Goal: Task Accomplishment & Management: Complete application form

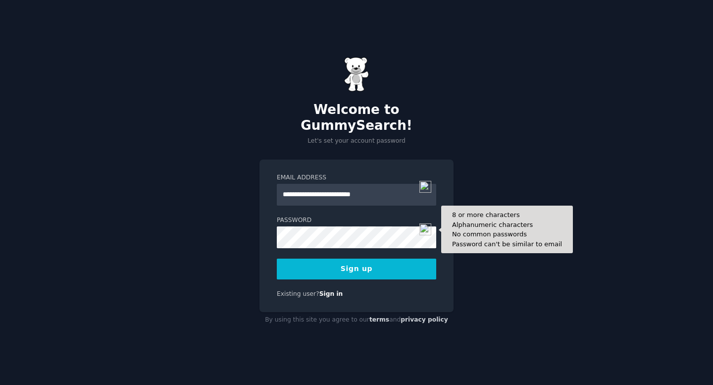
type input "**********"
click at [576, 295] on div "**********" at bounding box center [356, 192] width 713 height 385
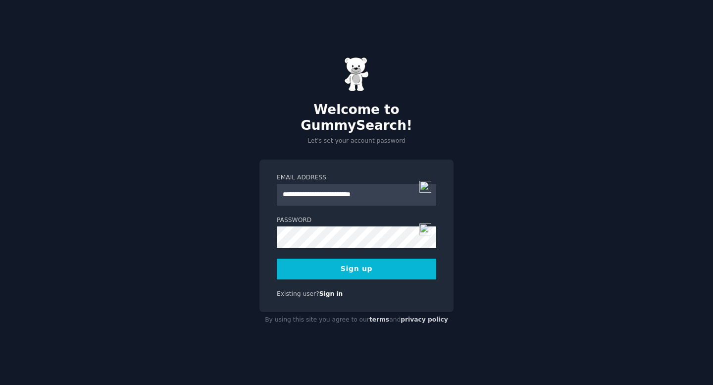
click at [347, 268] on button "Sign up" at bounding box center [357, 269] width 160 height 21
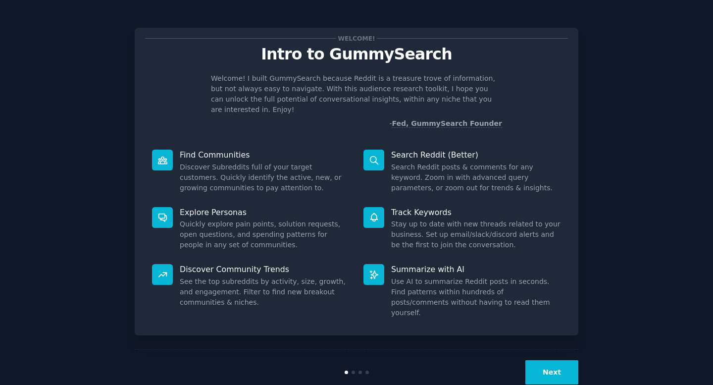
click at [549, 360] on button "Next" at bounding box center [552, 372] width 53 height 24
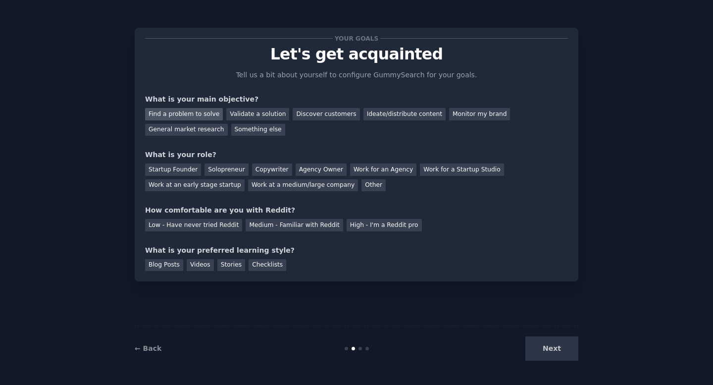
click at [165, 113] on div "Find a problem to solve" at bounding box center [184, 114] width 78 height 12
click at [397, 115] on div "Ideate/distribute content" at bounding box center [405, 114] width 82 height 12
click at [192, 113] on div "Find a problem to solve" at bounding box center [184, 114] width 78 height 12
click at [218, 172] on div "Solopreneur" at bounding box center [227, 169] width 44 height 12
click at [279, 227] on div "Medium - Familiar with Reddit" at bounding box center [294, 225] width 97 height 12
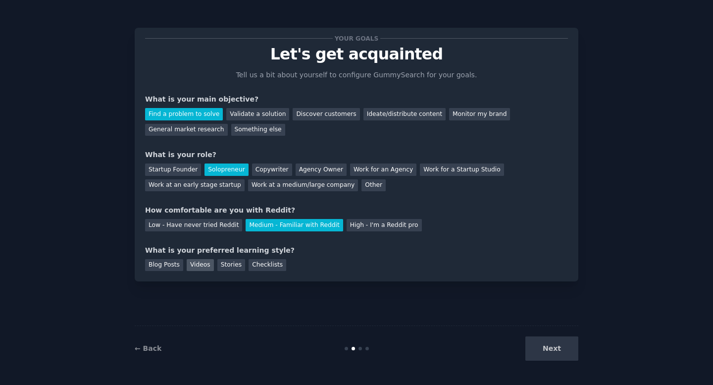
click at [202, 266] on div "Videos" at bounding box center [200, 265] width 27 height 12
click at [556, 341] on button "Next" at bounding box center [552, 348] width 53 height 24
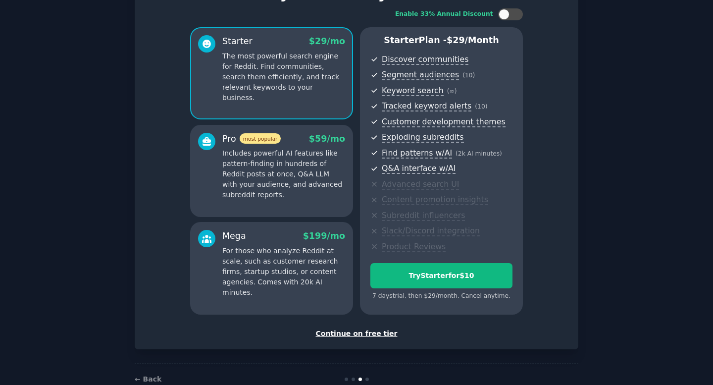
scroll to position [85, 0]
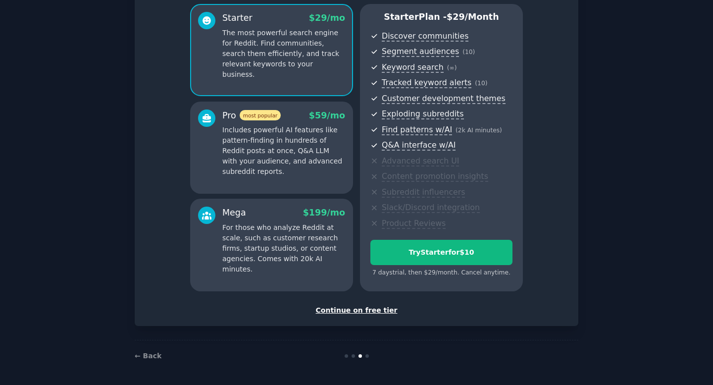
click at [344, 311] on div "Continue on free tier" at bounding box center [356, 310] width 423 height 10
